Goal: Task Accomplishment & Management: Use online tool/utility

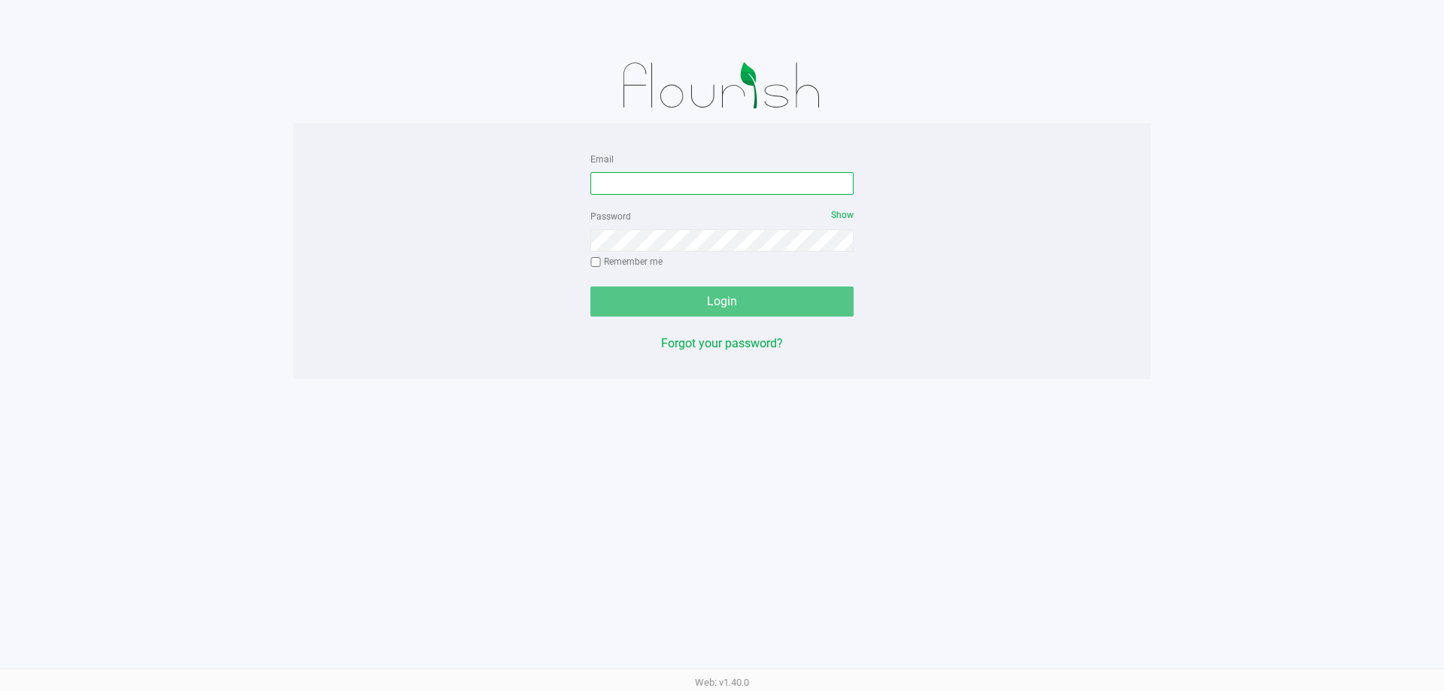
click at [756, 183] on input "Email" at bounding box center [721, 183] width 263 height 23
type input "[EMAIL_ADDRESS][DOMAIN_NAME]"
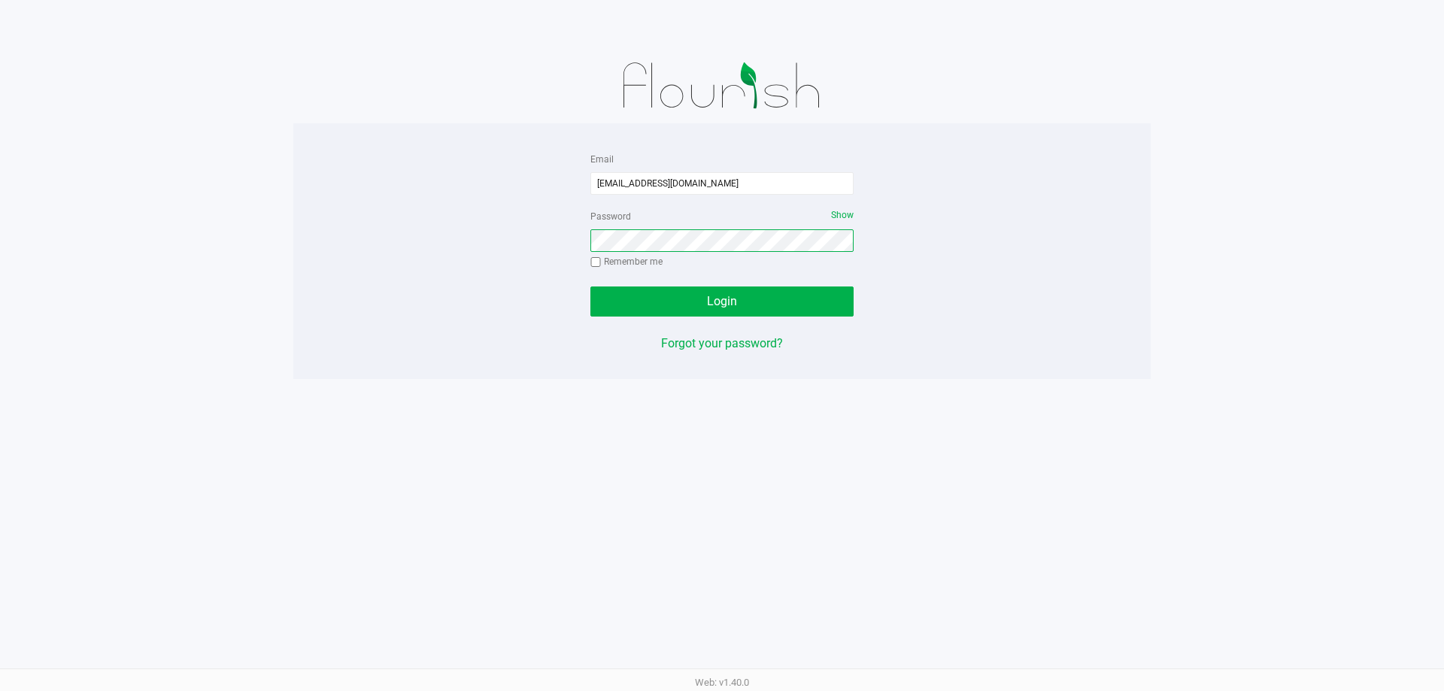
click at [590, 287] on button "Login" at bounding box center [721, 302] width 263 height 30
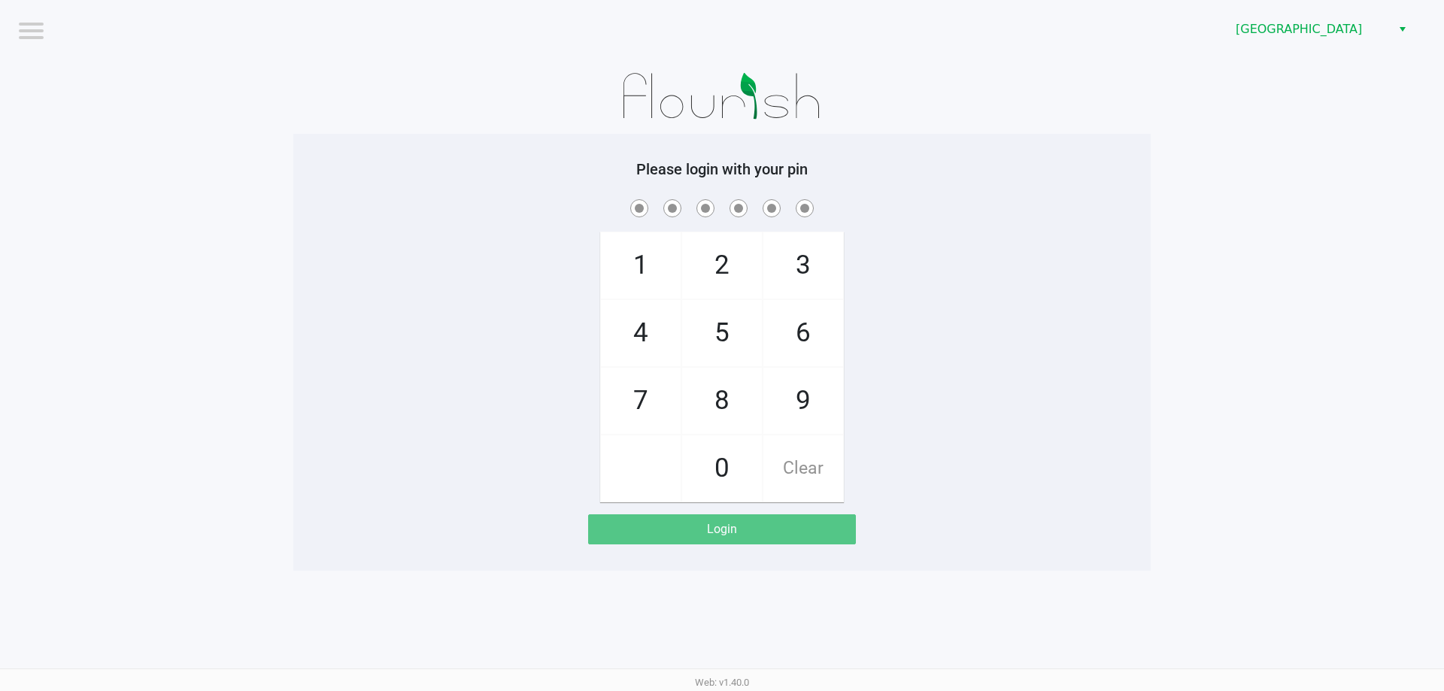
click at [1127, 343] on div "1 4 7 2 5 8 0 3 6 9 Clear" at bounding box center [721, 349] width 857 height 306
checkbox input "true"
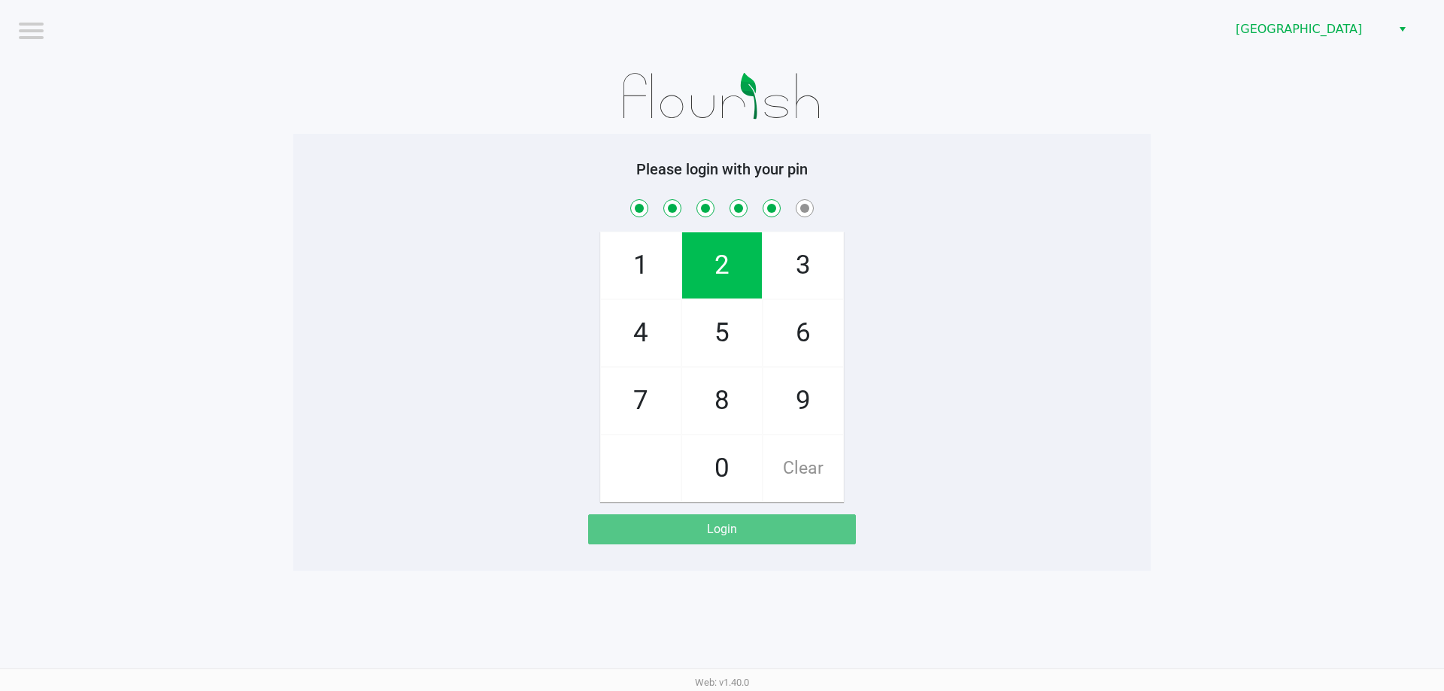
checkbox input "true"
